Goal: Task Accomplishment & Management: Use online tool/utility

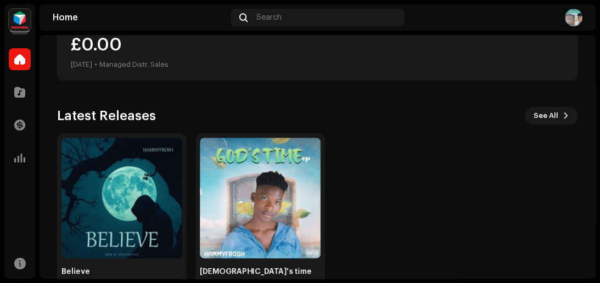
scroll to position [231, 0]
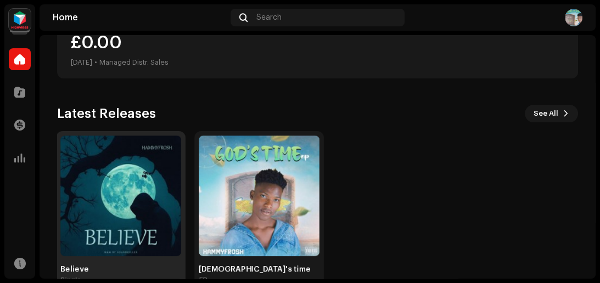
click at [106, 221] on img at bounding box center [120, 196] width 121 height 121
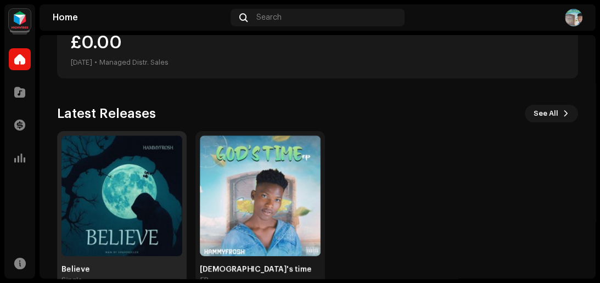
click at [106, 221] on img at bounding box center [121, 196] width 121 height 121
click at [120, 199] on img at bounding box center [121, 196] width 121 height 121
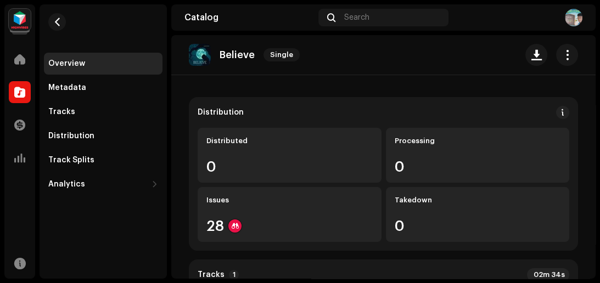
scroll to position [61, 0]
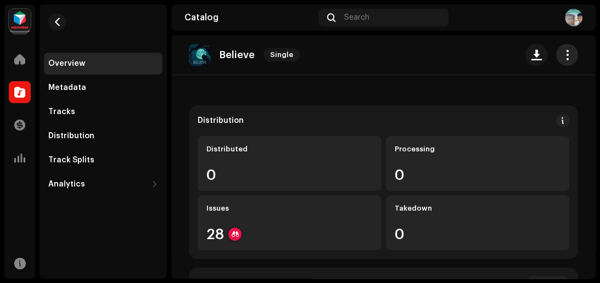
click at [562, 55] on span "button" at bounding box center [567, 54] width 10 height 9
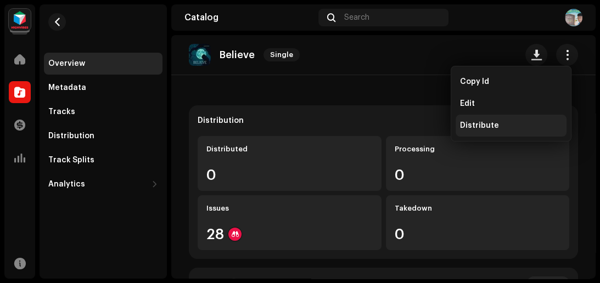
click at [522, 122] on div "Distribute" at bounding box center [511, 125] width 102 height 9
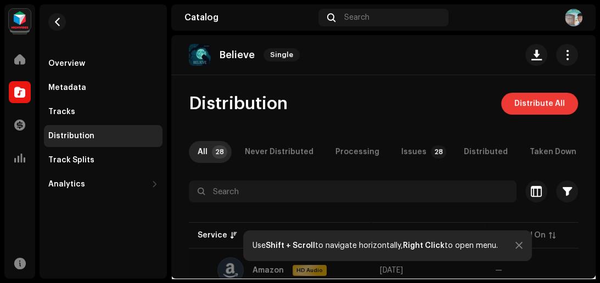
click at [527, 101] on span "Distribute All" at bounding box center [539, 104] width 50 height 22
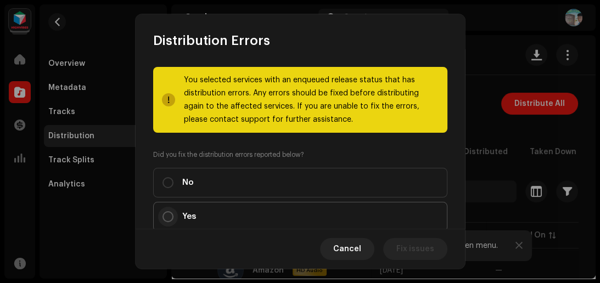
click at [167, 215] on input "Yes" at bounding box center [167, 216] width 11 height 11
radio input "true"
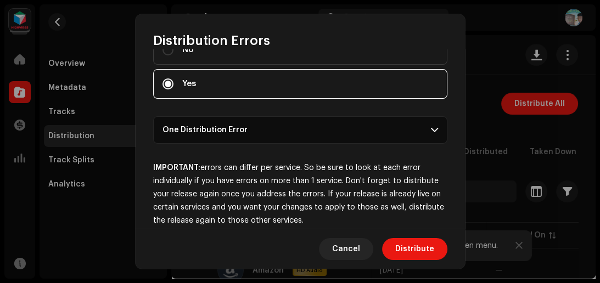
scroll to position [147, 0]
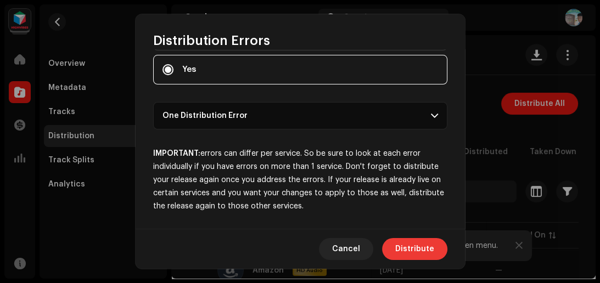
click at [407, 249] on span "Distribute" at bounding box center [414, 249] width 39 height 22
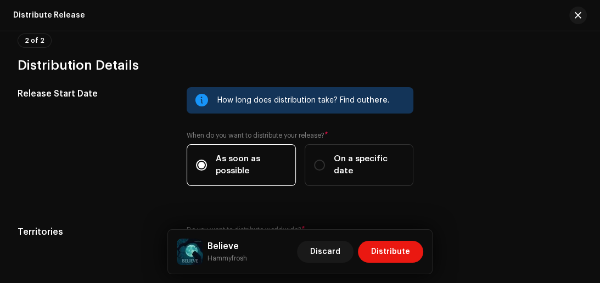
scroll to position [196, 0]
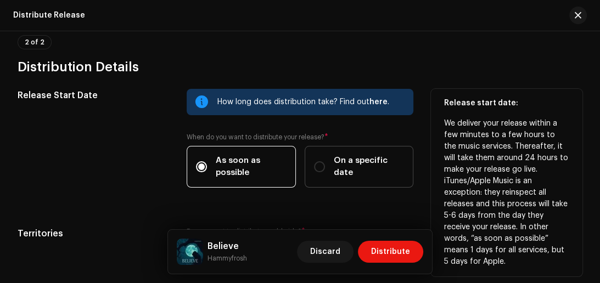
click at [364, 160] on span "On a specific date" at bounding box center [369, 167] width 71 height 24
click at [325, 161] on input "On a specific date" at bounding box center [319, 166] width 11 height 11
radio input "true"
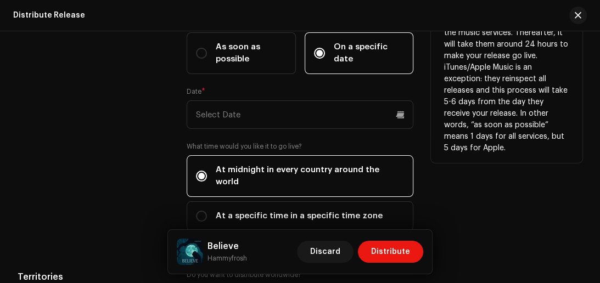
scroll to position [312, 0]
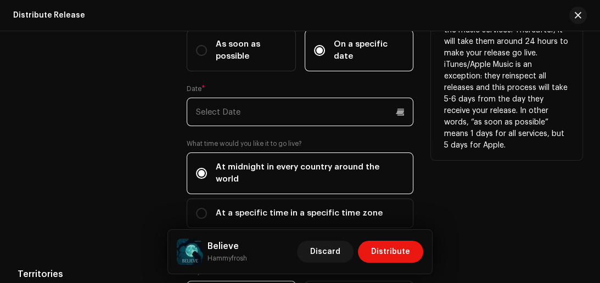
click at [331, 113] on p-datepicker at bounding box center [300, 112] width 227 height 29
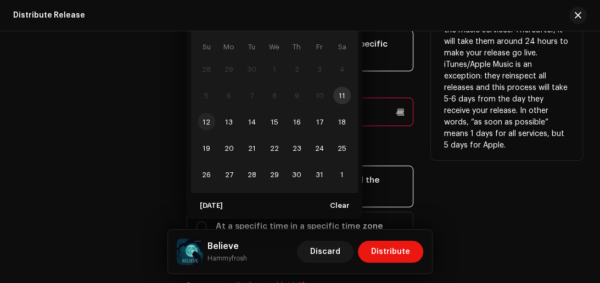
click at [209, 122] on span "12" at bounding box center [207, 122] width 18 height 18
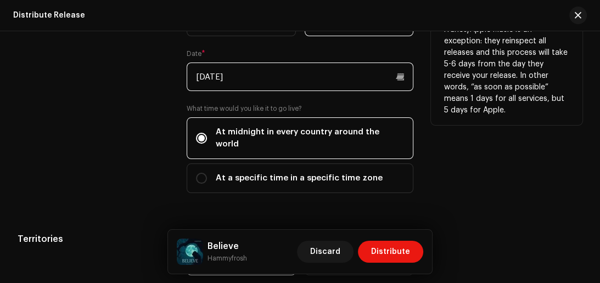
scroll to position [358, 0]
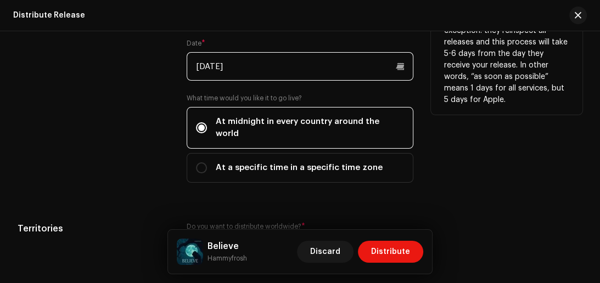
click at [353, 72] on input "[DATE]" at bounding box center [300, 66] width 227 height 29
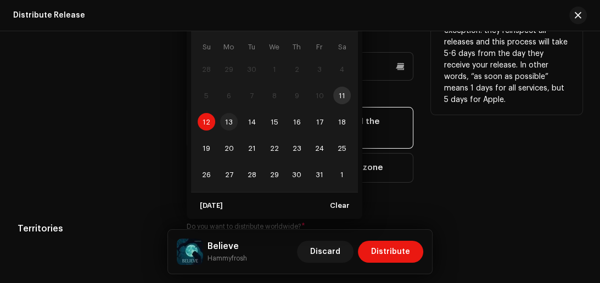
click at [224, 121] on span "13" at bounding box center [229, 122] width 18 height 18
type input "[DATE]"
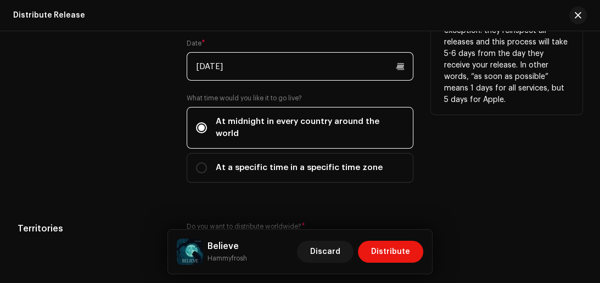
scroll to position [446, 0]
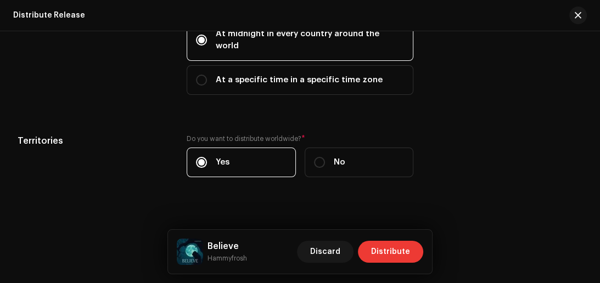
click at [386, 250] on span "Distribute" at bounding box center [390, 252] width 39 height 22
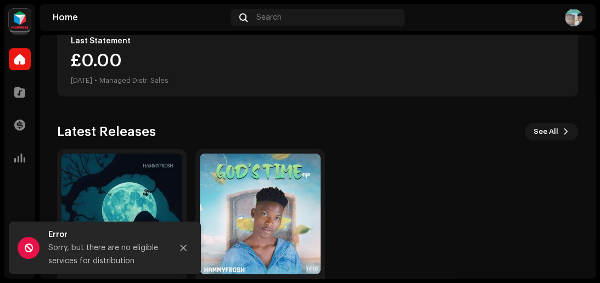
scroll to position [258, 0]
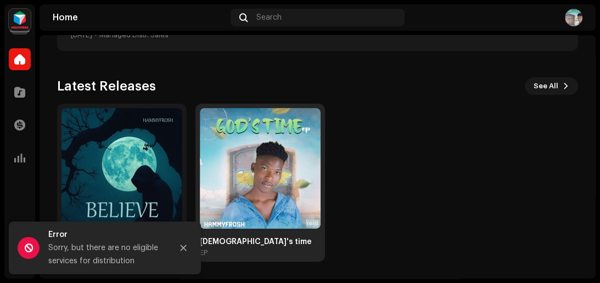
click at [268, 198] on img at bounding box center [260, 168] width 121 height 121
click at [267, 198] on img at bounding box center [260, 168] width 121 height 121
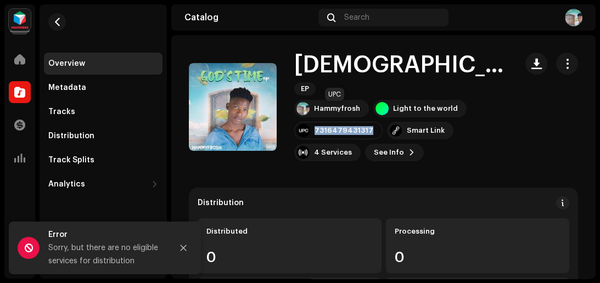
drag, startPoint x: 314, startPoint y: 112, endPoint x: 369, endPoint y: 114, distance: 55.5
click at [369, 122] on div "7316479431317" at bounding box center [338, 131] width 88 height 18
copy div "7316479431317"
click at [561, 68] on button "button" at bounding box center [567, 64] width 22 height 22
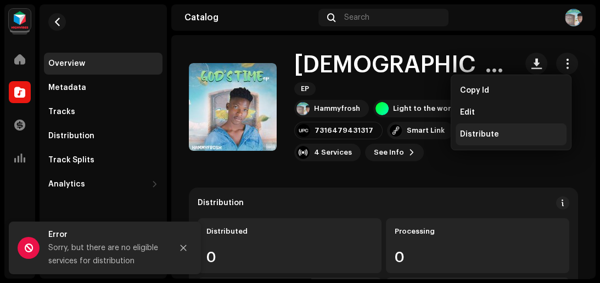
click at [503, 128] on div "Distribute" at bounding box center [510, 134] width 111 height 22
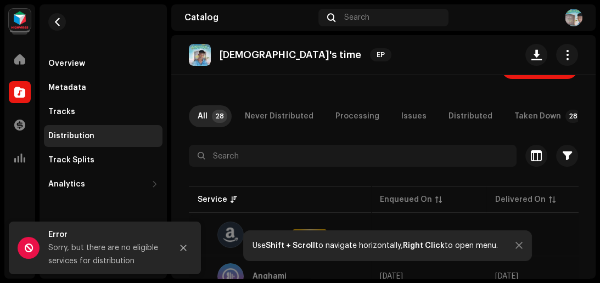
scroll to position [38, 0]
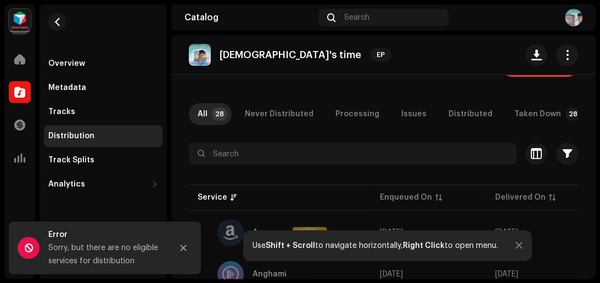
click at [550, 76] on span "Distribute All" at bounding box center [539, 66] width 50 height 22
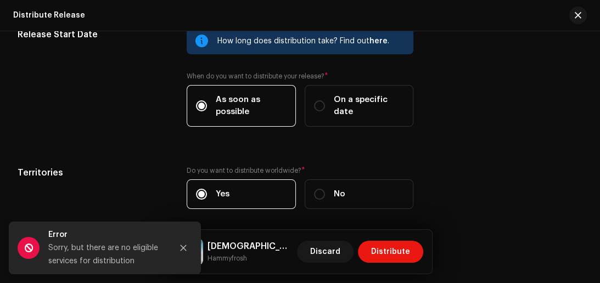
scroll to position [301, 0]
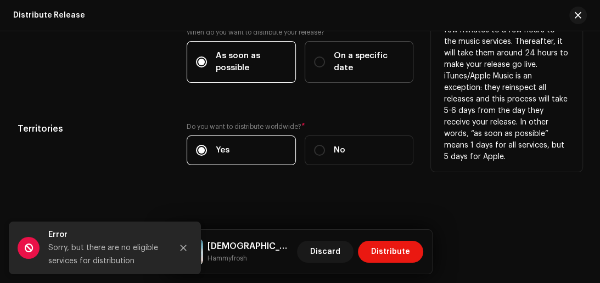
click at [336, 63] on span "On a specific date" at bounding box center [369, 62] width 71 height 24
click at [325, 63] on input "On a specific date" at bounding box center [319, 62] width 11 height 11
radio input "true"
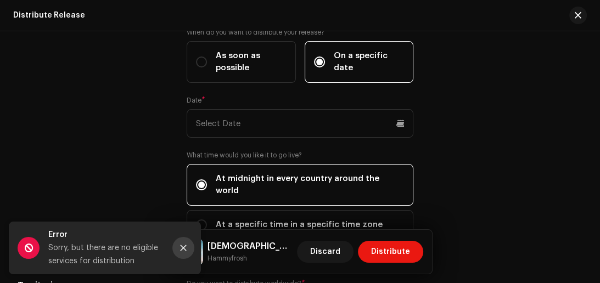
click at [182, 248] on icon "Close" at bounding box center [184, 248] width 6 height 6
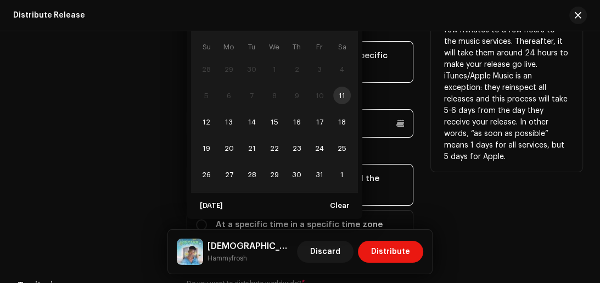
click at [272, 122] on p-datepicker "[DATE] Su Mo Tu We Th Fr Sa 28 29 30 1 2 3 4 5 6 7 8 9 10 11 12 13 14 15 16 17 …" at bounding box center [300, 123] width 227 height 29
click at [206, 125] on span "12" at bounding box center [207, 122] width 18 height 18
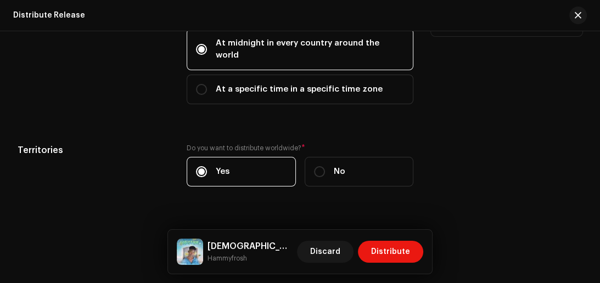
scroll to position [446, 0]
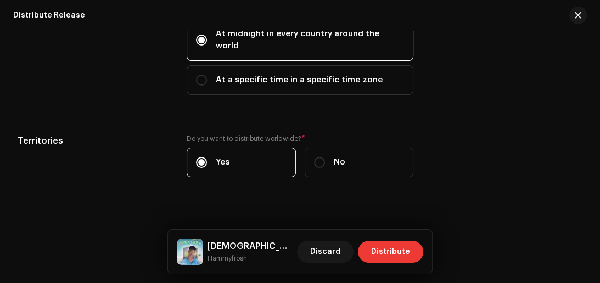
click at [385, 251] on span "Distribute" at bounding box center [390, 252] width 39 height 22
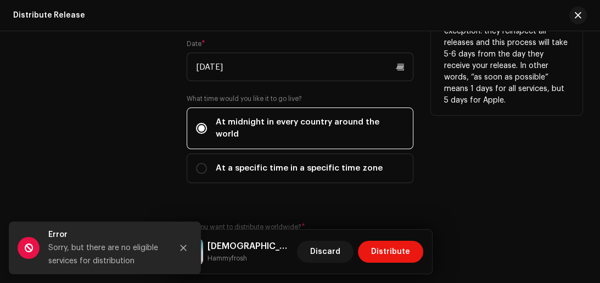
scroll to position [347, 0]
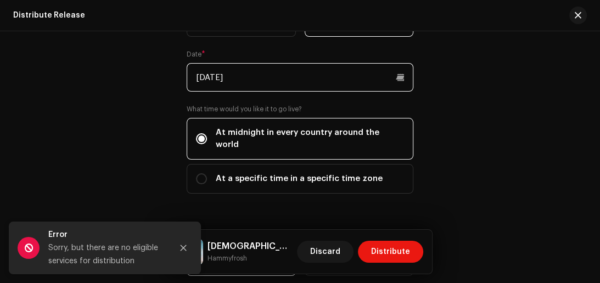
click at [362, 84] on input "[DATE]" at bounding box center [300, 77] width 227 height 29
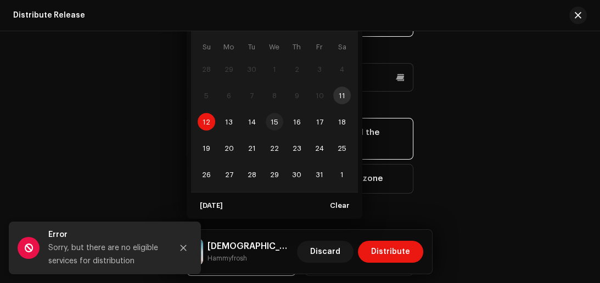
click at [275, 119] on span "15" at bounding box center [275, 122] width 18 height 18
type input "[DATE]"
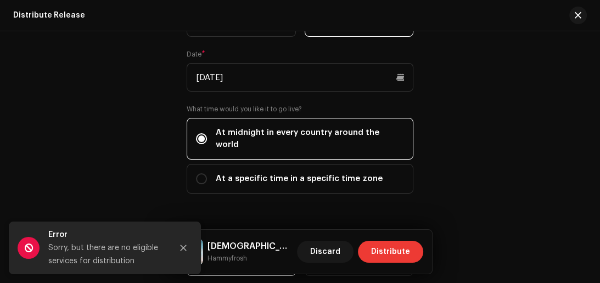
click at [378, 251] on span "Distribute" at bounding box center [390, 252] width 39 height 22
click at [183, 248] on icon "Close" at bounding box center [184, 248] width 6 height 6
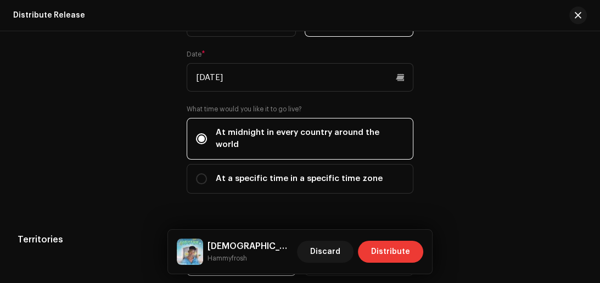
click at [384, 251] on span "Distribute" at bounding box center [390, 252] width 39 height 22
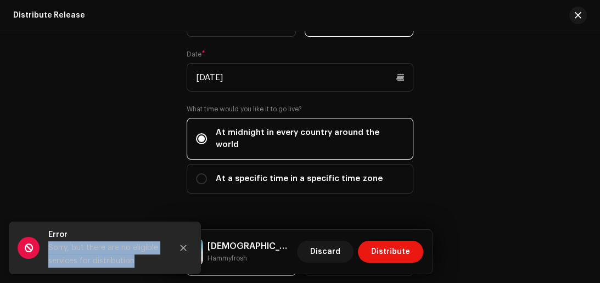
drag, startPoint x: 50, startPoint y: 246, endPoint x: 154, endPoint y: 267, distance: 105.7
click at [154, 267] on div "Sorry, but there are no eligible services for distribution" at bounding box center [105, 254] width 115 height 26
copy div "Sorry, but there are no eligible services for distribution"
